Goal: Task Accomplishment & Management: Use online tool/utility

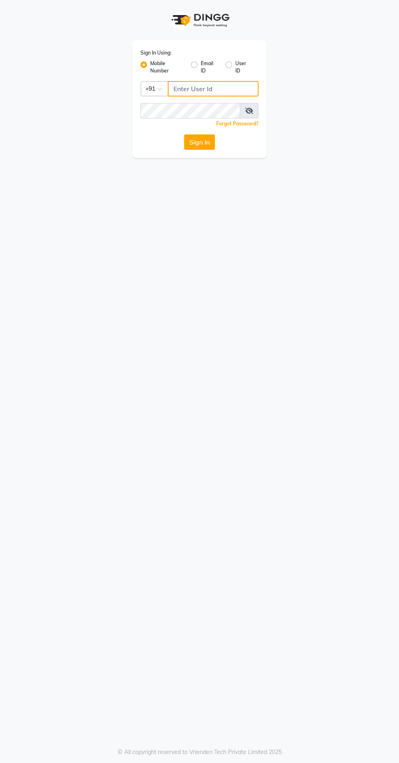
click at [219, 86] on input "Username" at bounding box center [213, 88] width 91 height 15
type input "9966345948"
click at [184, 134] on button "Sign In" at bounding box center [199, 141] width 31 height 15
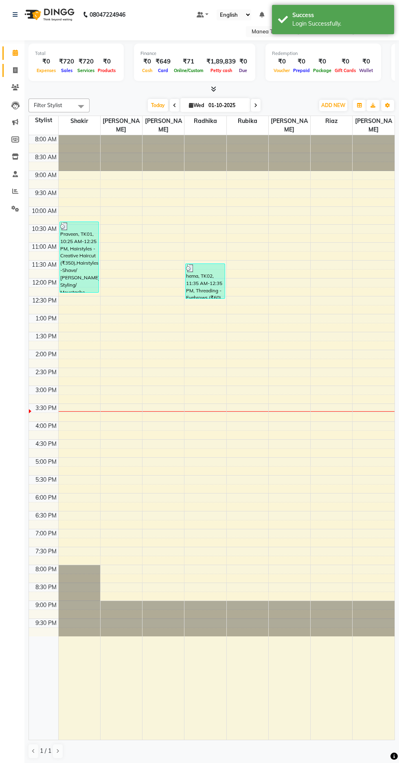
click at [16, 72] on icon at bounding box center [15, 70] width 4 height 6
select select "service"
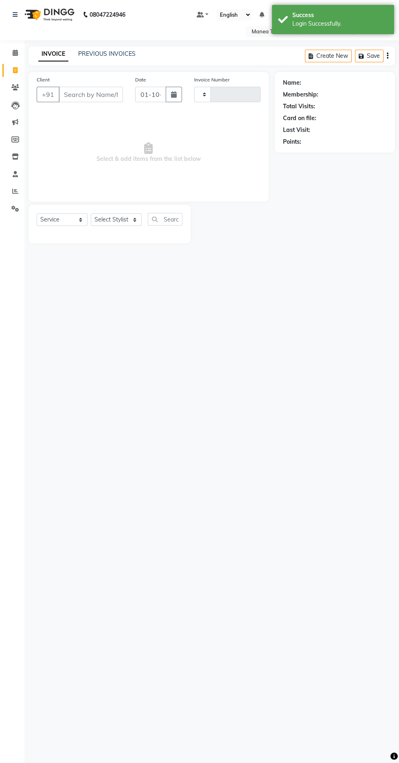
type input "1886"
select select "7820"
click at [115, 220] on select "Select Stylist" at bounding box center [116, 219] width 51 height 13
select select "86024"
click at [91, 213] on select "Select Stylist [PERSON_NAME] [PERSON_NAME] Rubika [PERSON_NAME] [PERSON_NAME]" at bounding box center [116, 219] width 51 height 13
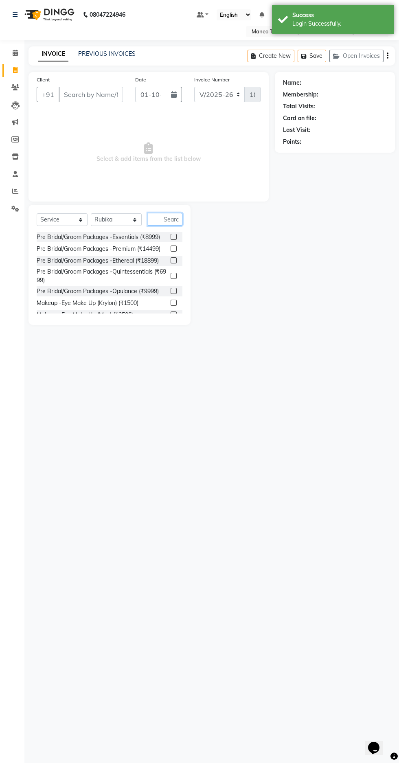
click at [170, 219] on input "text" at bounding box center [165, 219] width 35 height 13
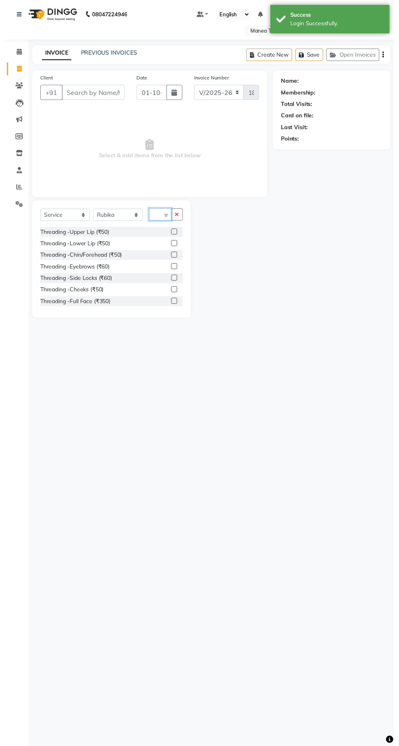
scroll to position [0, 8]
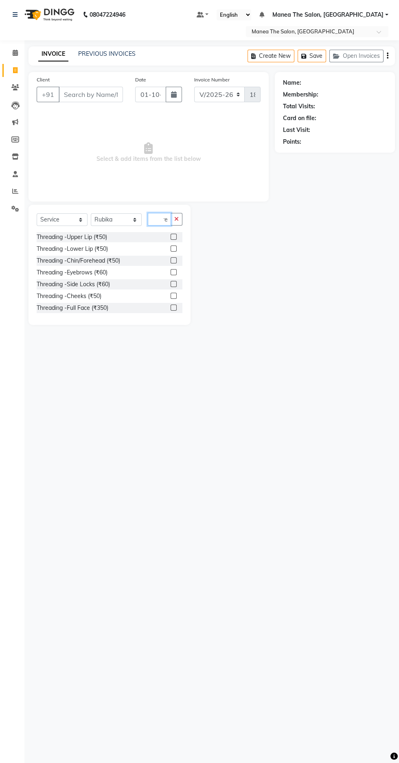
type input "Thre"
click at [172, 261] on label at bounding box center [174, 260] width 6 height 6
click at [172, 261] on input "checkbox" at bounding box center [173, 260] width 5 height 5
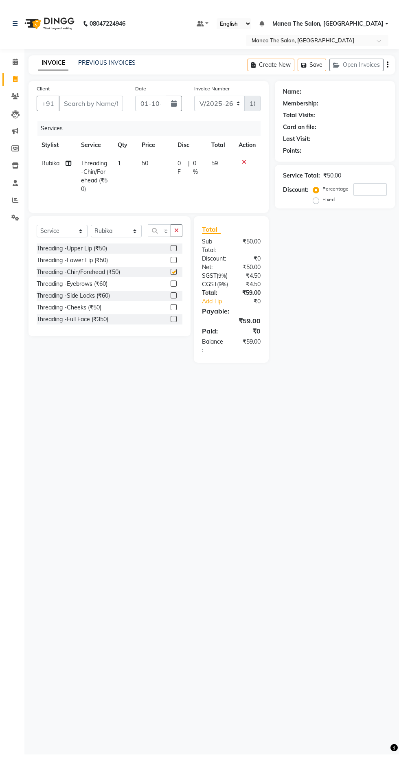
scroll to position [0, 0]
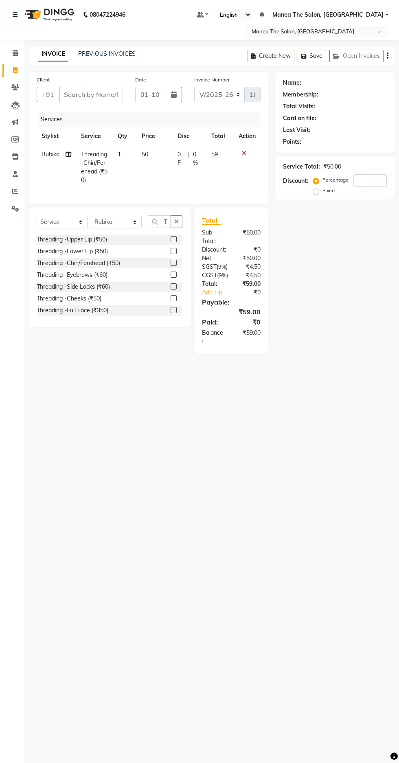
checkbox input "false"
click at [172, 275] on label at bounding box center [174, 275] width 6 height 6
click at [172, 275] on input "checkbox" at bounding box center [173, 274] width 5 height 5
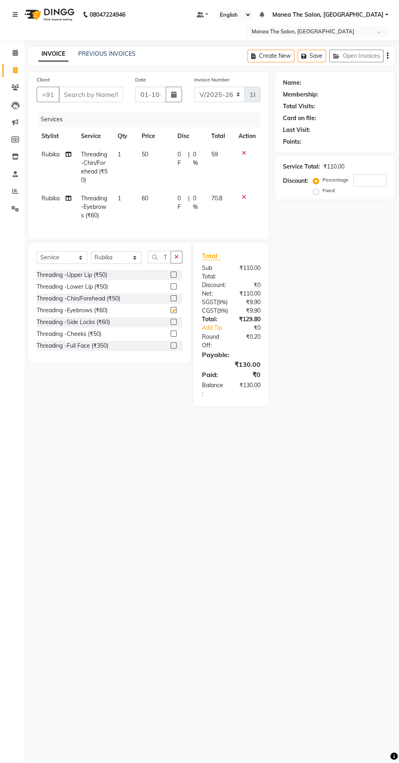
checkbox input "false"
click at [173, 275] on label at bounding box center [174, 275] width 6 height 6
click at [173, 275] on input "checkbox" at bounding box center [173, 274] width 5 height 5
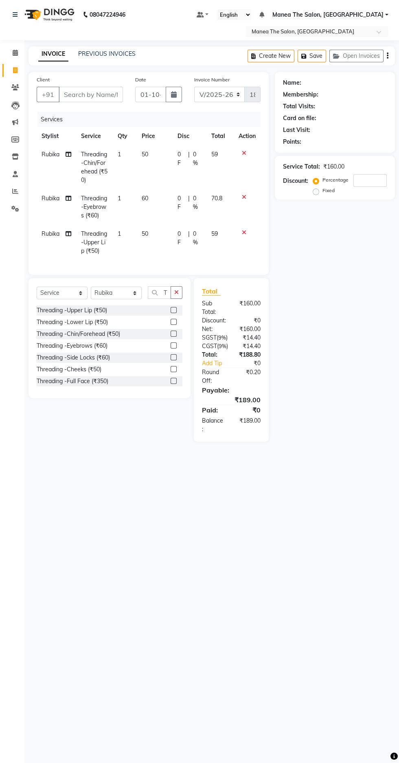
click at [244, 233] on icon at bounding box center [244, 233] width 4 height 6
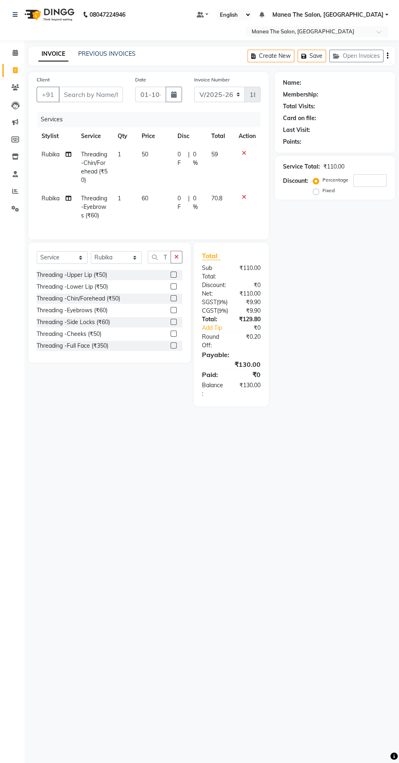
click at [171, 275] on label at bounding box center [174, 275] width 6 height 6
click at [171, 275] on input "checkbox" at bounding box center [173, 274] width 5 height 5
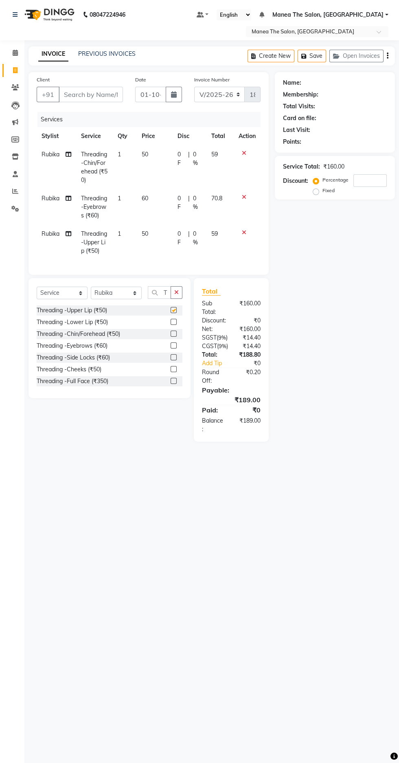
checkbox input "false"
click at [100, 93] on input "Client" at bounding box center [91, 94] width 64 height 15
type input "l"
type input "0"
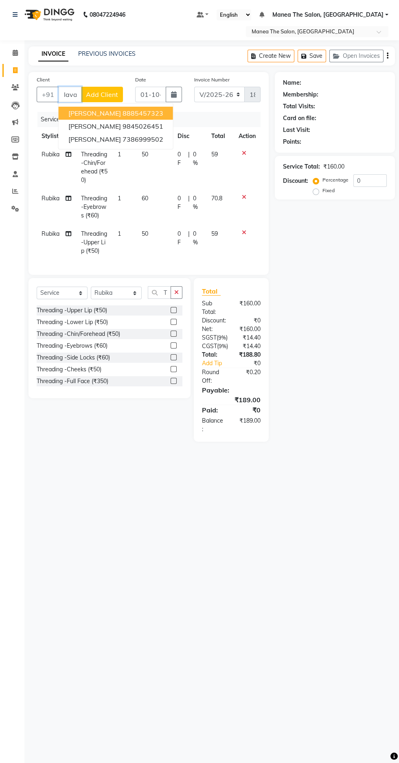
click at [72, 94] on input "lava" at bounding box center [70, 94] width 23 height 15
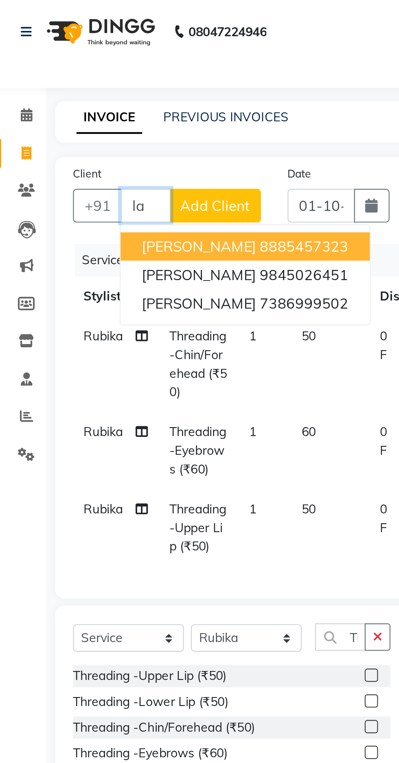
type input "l"
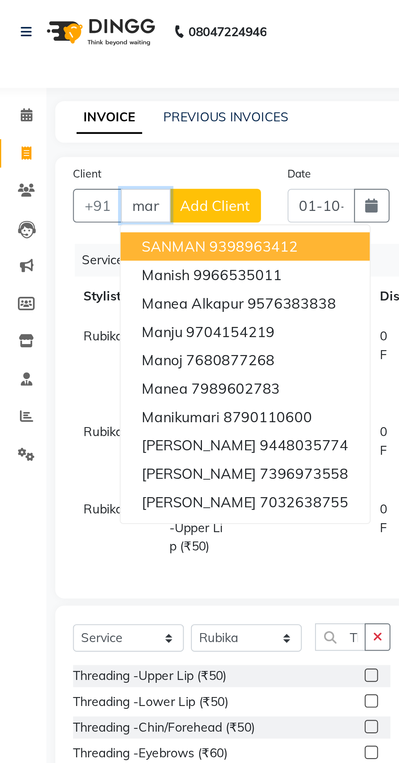
click at [138, 139] on ngb-highlight "9576383838" at bounding box center [137, 139] width 41 height 8
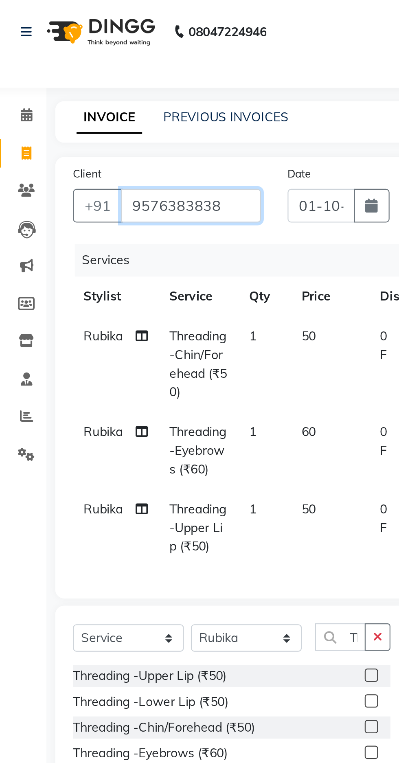
type input "9576383838"
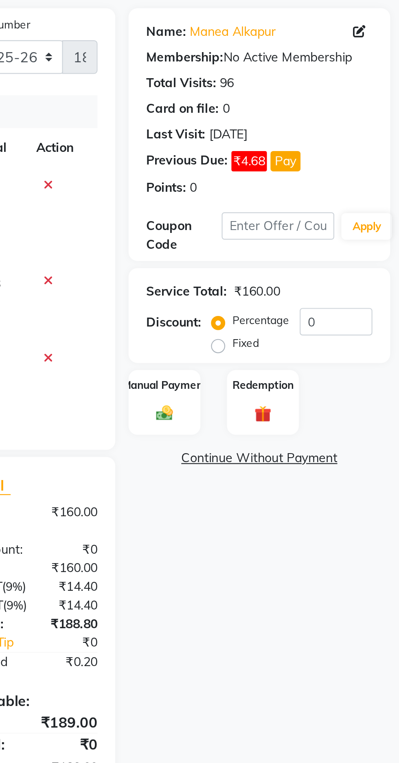
click at [290, 259] on img at bounding box center [291, 258] width 13 height 9
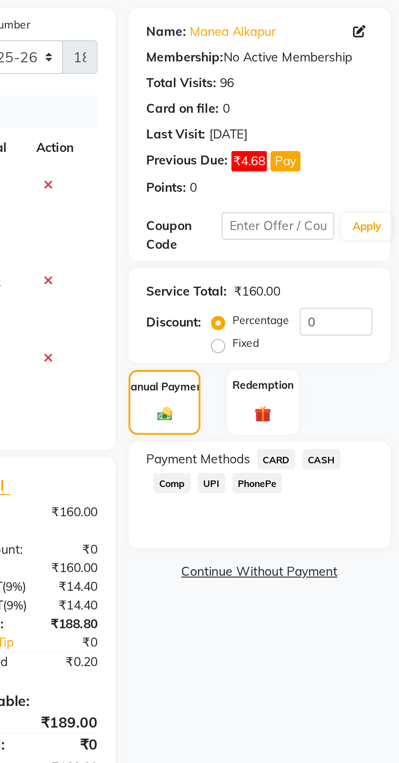
click at [362, 275] on span "CASH" at bounding box center [364, 278] width 18 height 9
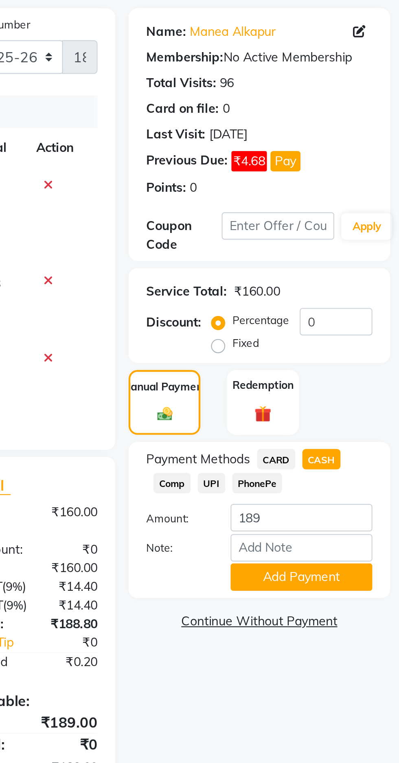
click at [364, 279] on span "CASH" at bounding box center [364, 278] width 18 height 9
click at [334, 292] on span "PhonePe" at bounding box center [334, 289] width 23 height 9
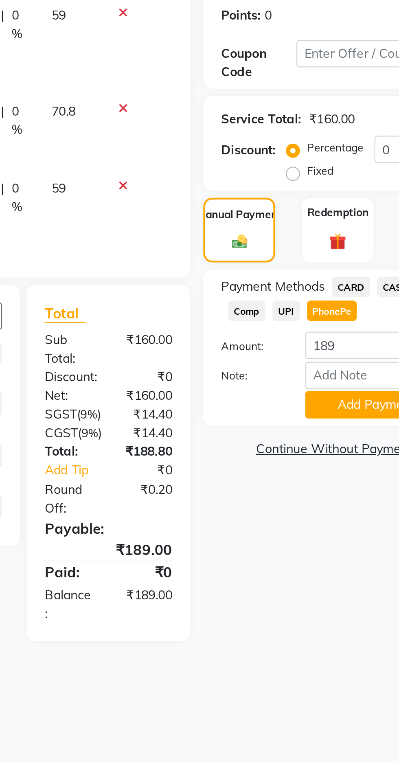
click at [346, 333] on button "Add Payment" at bounding box center [354, 333] width 65 height 13
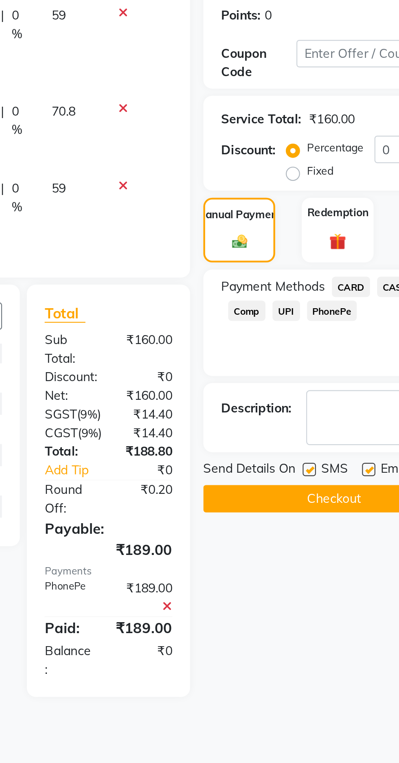
click at [352, 363] on label at bounding box center [351, 363] width 6 height 6
click at [352, 363] on input "checkbox" at bounding box center [350, 363] width 5 height 5
checkbox input "false"
click at [329, 374] on button "Checkout" at bounding box center [335, 376] width 120 height 13
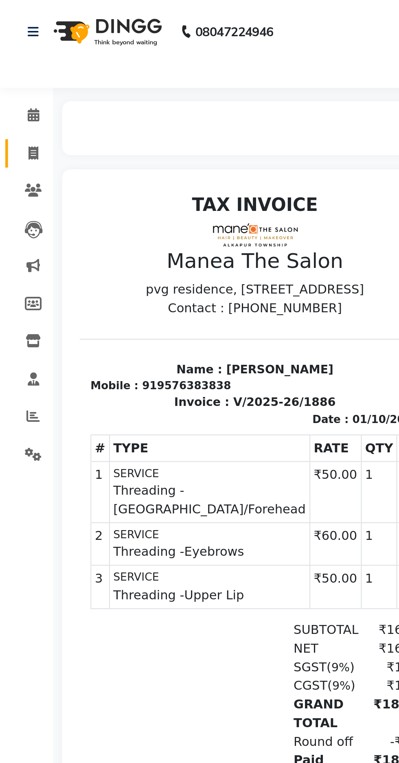
click at [16, 69] on icon at bounding box center [15, 70] width 4 height 6
select select "service"
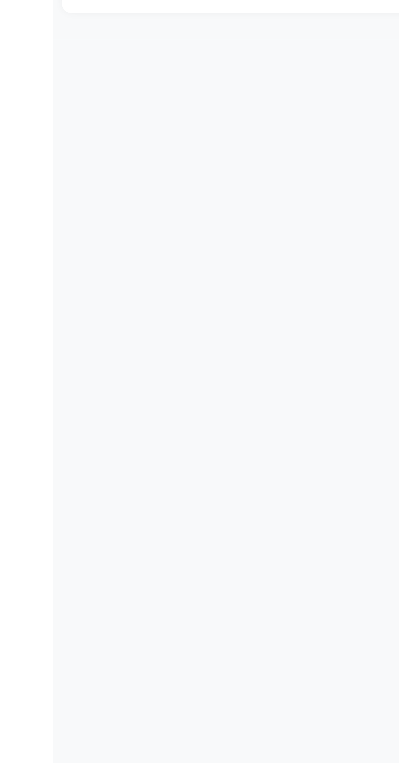
select select "7820"
type input "1887"
